Goal: Information Seeking & Learning: Learn about a topic

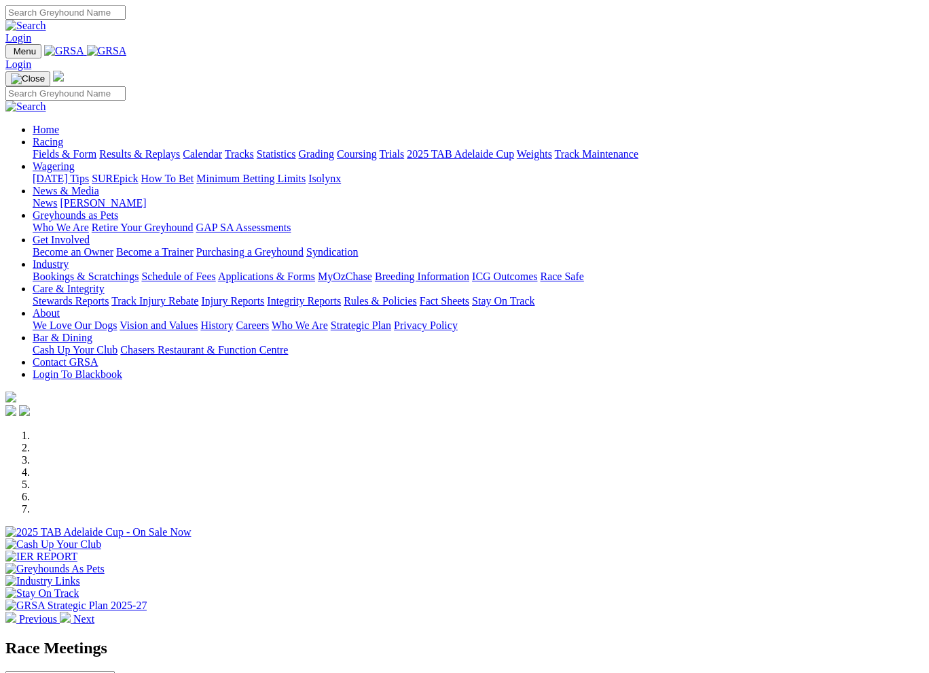
click at [60, 307] on link "About" at bounding box center [46, 313] width 27 height 12
click at [117, 319] on link "We Love Our Dogs" at bounding box center [75, 325] width 84 height 12
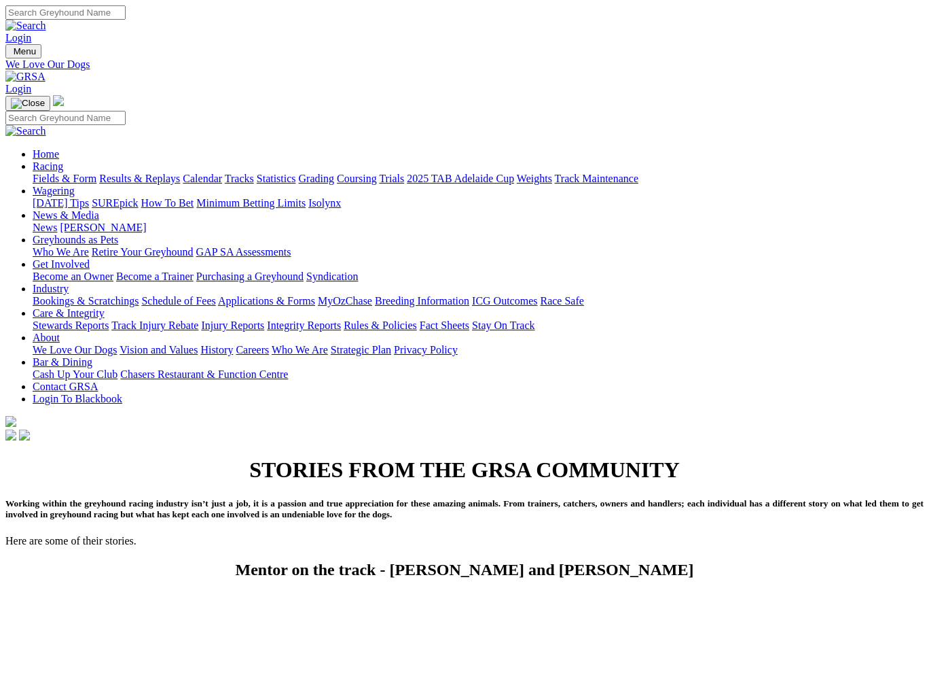
click at [328, 344] on link "Who We Are" at bounding box center [300, 350] width 56 height 12
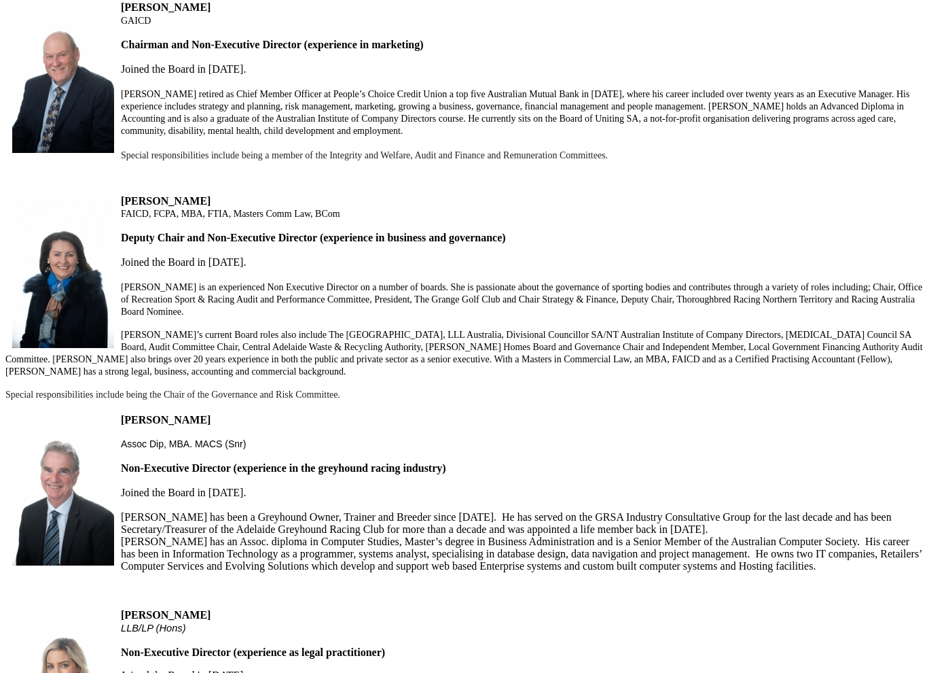
scroll to position [1019, 0]
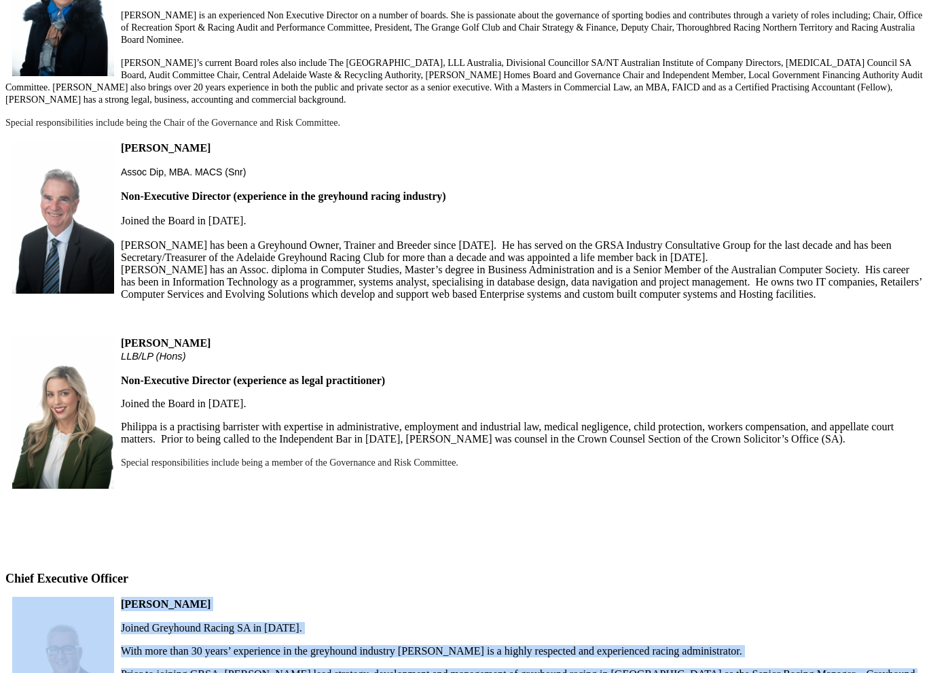
drag, startPoint x: 271, startPoint y: 260, endPoint x: 155, endPoint y: 126, distance: 176.7
click at [155, 127] on div "Who We Are Greyhound Racing SA Limited (GRSA) is the Controlling Body responsib…" at bounding box center [464, 161] width 919 height 1181
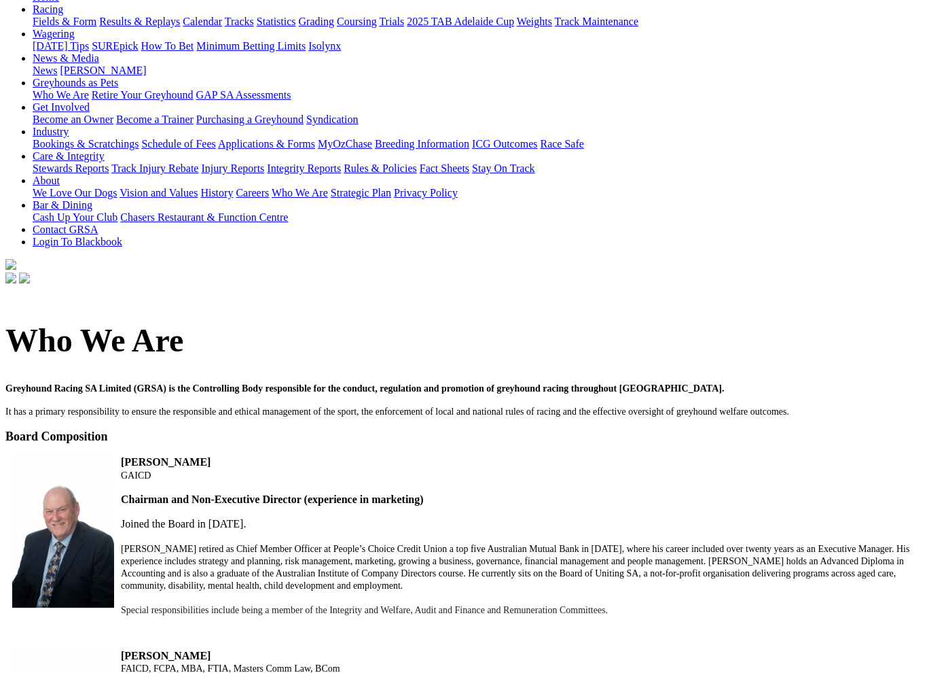
scroll to position [0, 0]
